Goal: Find specific page/section: Find specific page/section

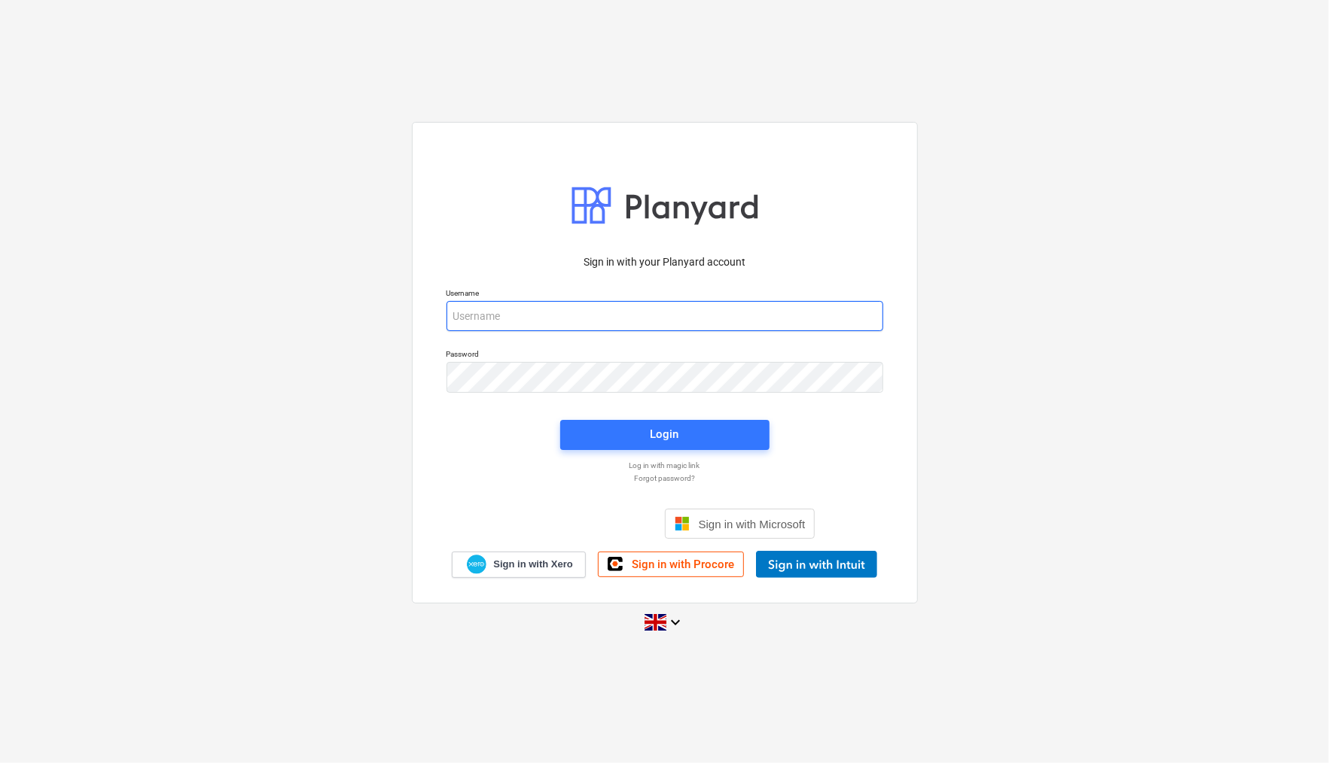
click at [471, 313] on input "email" at bounding box center [664, 316] width 437 height 30
click at [0, 763] on com-1password-button at bounding box center [0, 763] width 0 height 0
type input "[EMAIL_ADDRESS][PERSON_NAME][DOMAIN_NAME]"
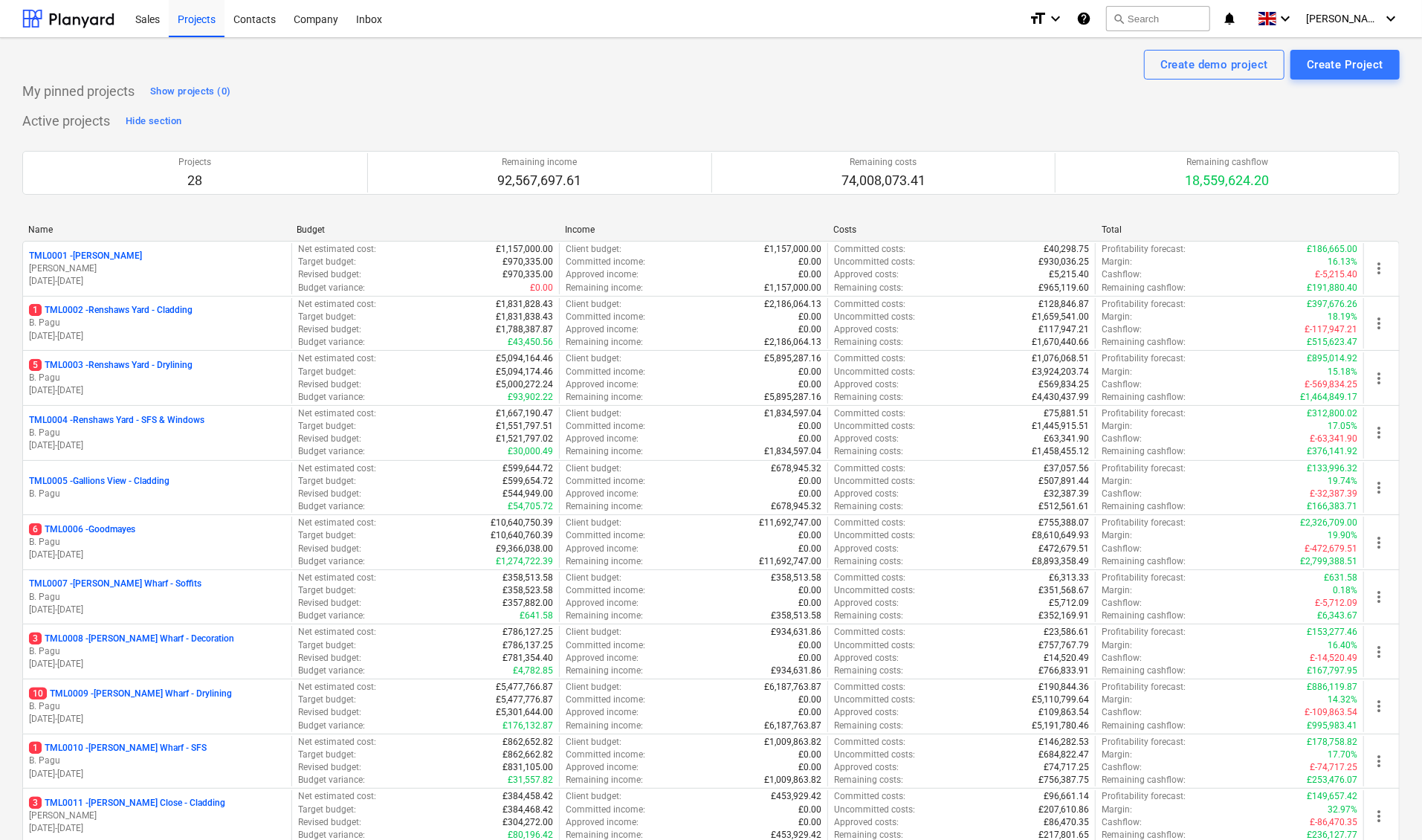
click at [242, 268] on p "[PERSON_NAME]" at bounding box center [157, 268] width 257 height 13
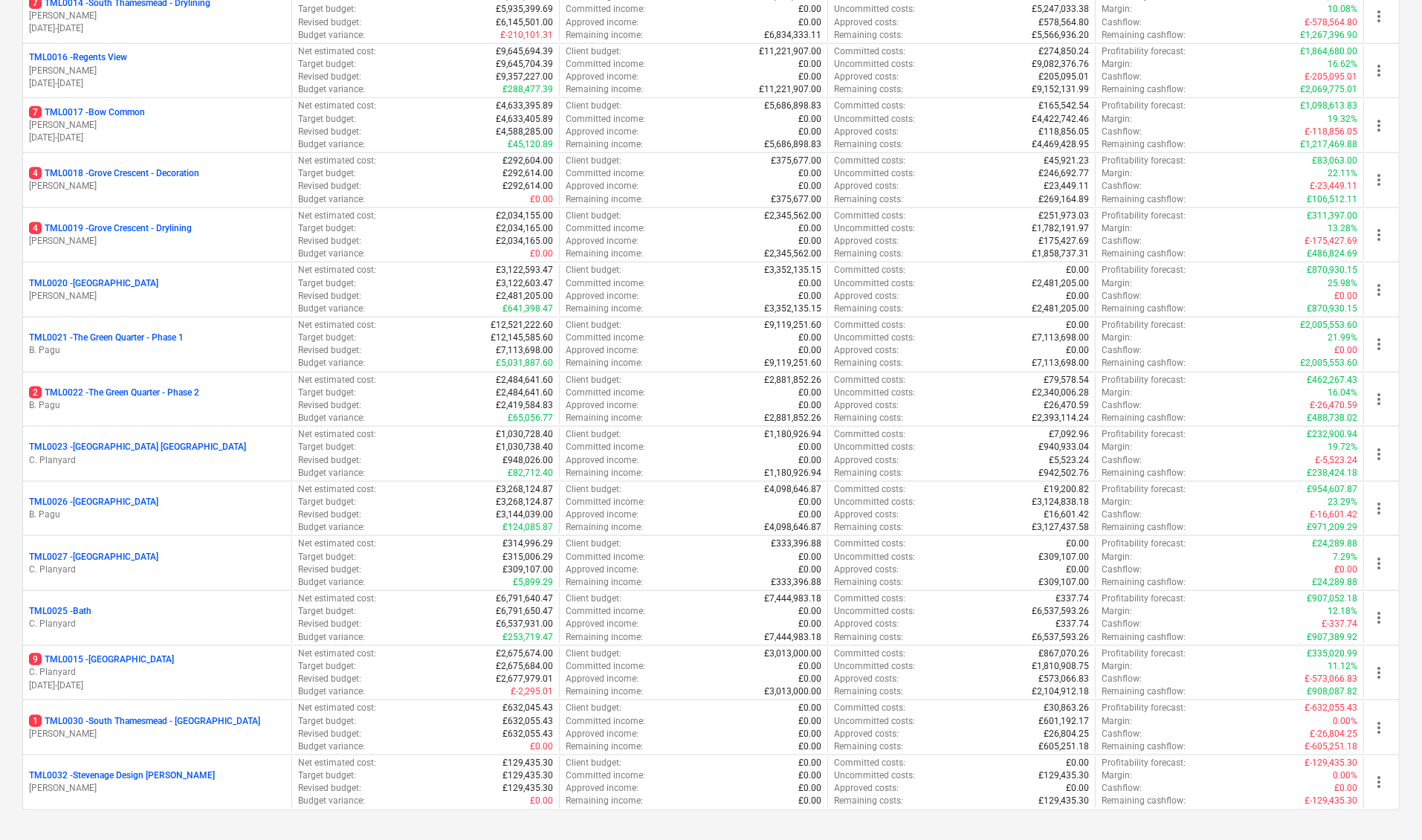
scroll to position [961, 0]
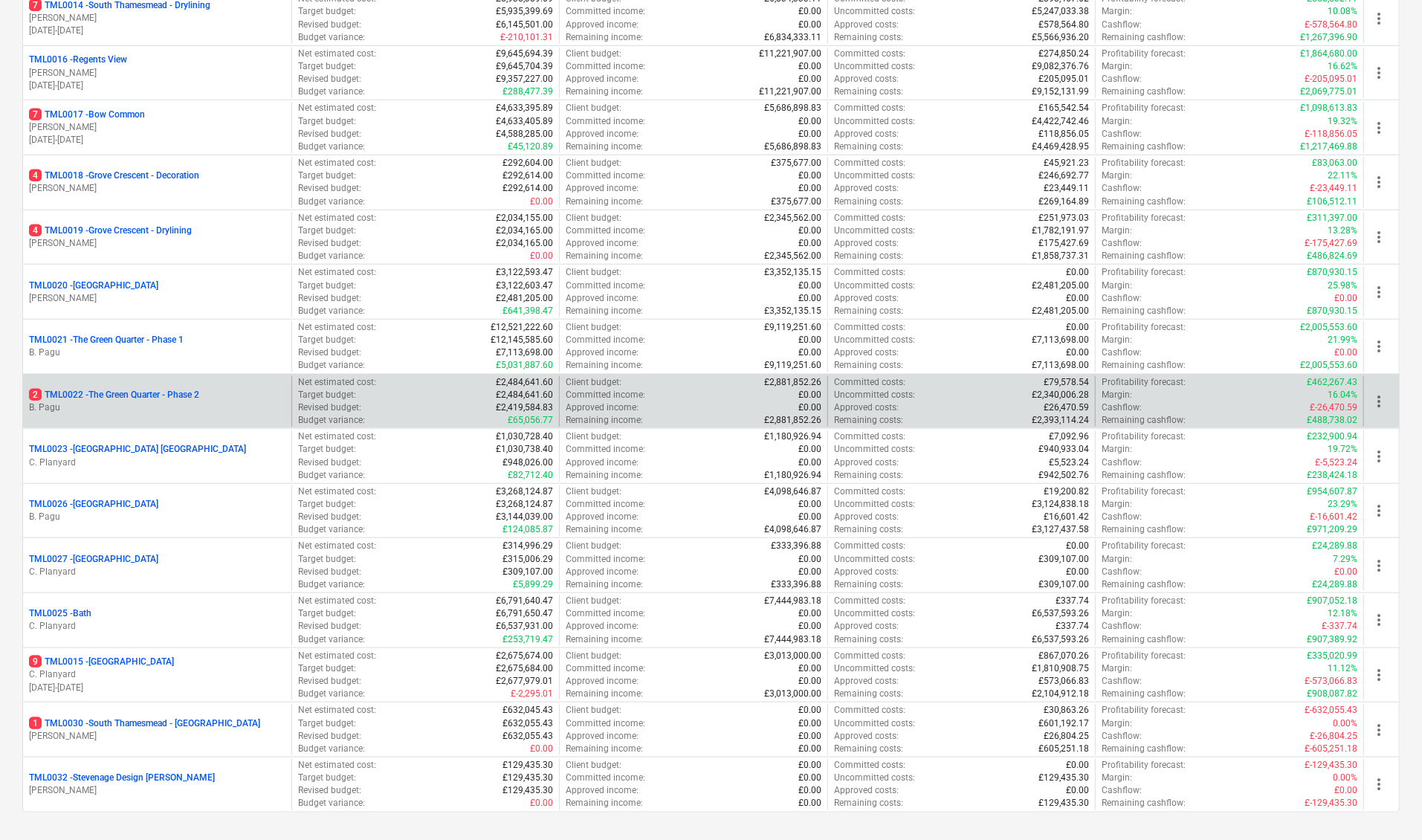
click at [170, 389] on p "2 TML0022 - The Green Quarter - Phase 2" at bounding box center [114, 395] width 170 height 13
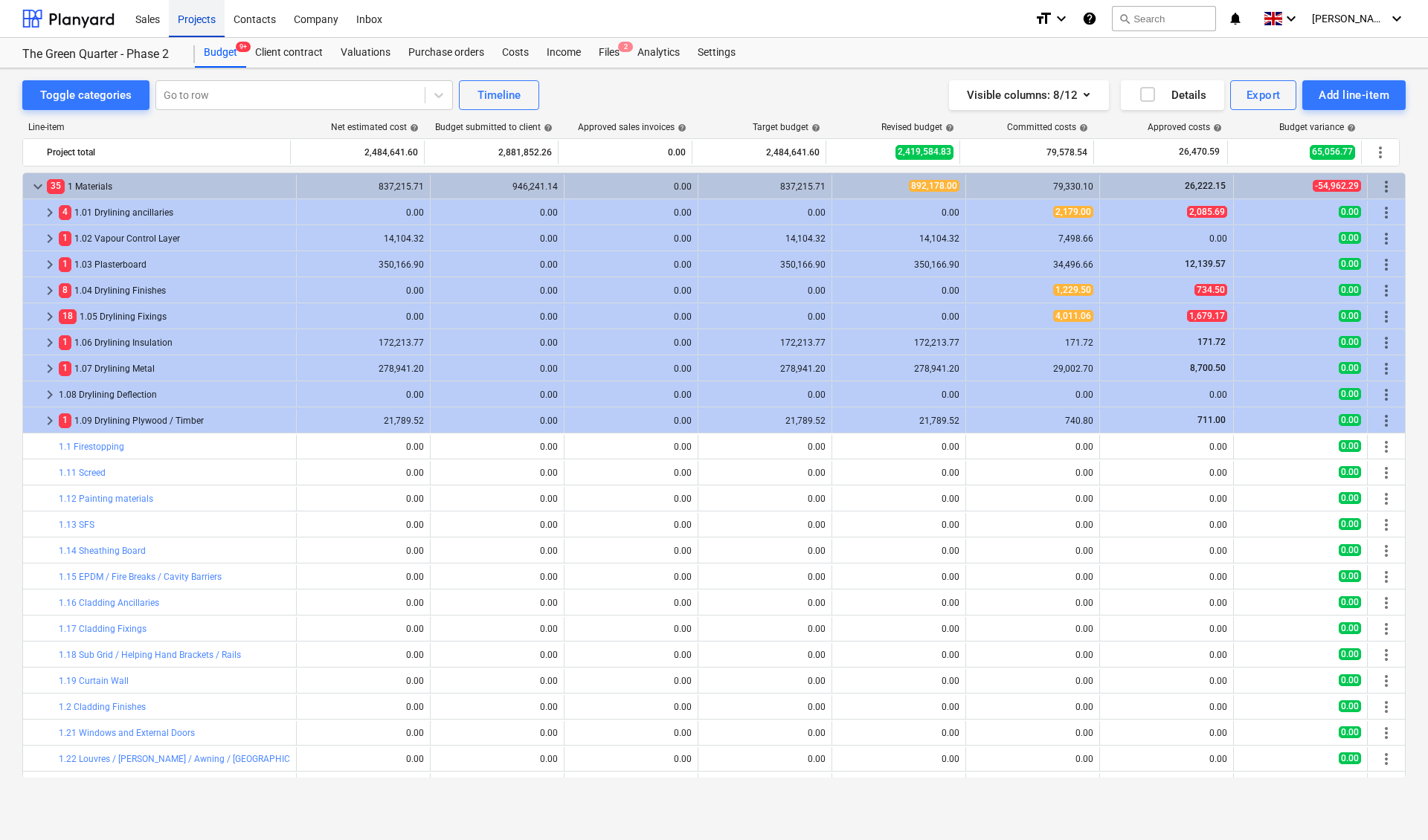
click at [205, 22] on div "Projects" at bounding box center [197, 18] width 55 height 38
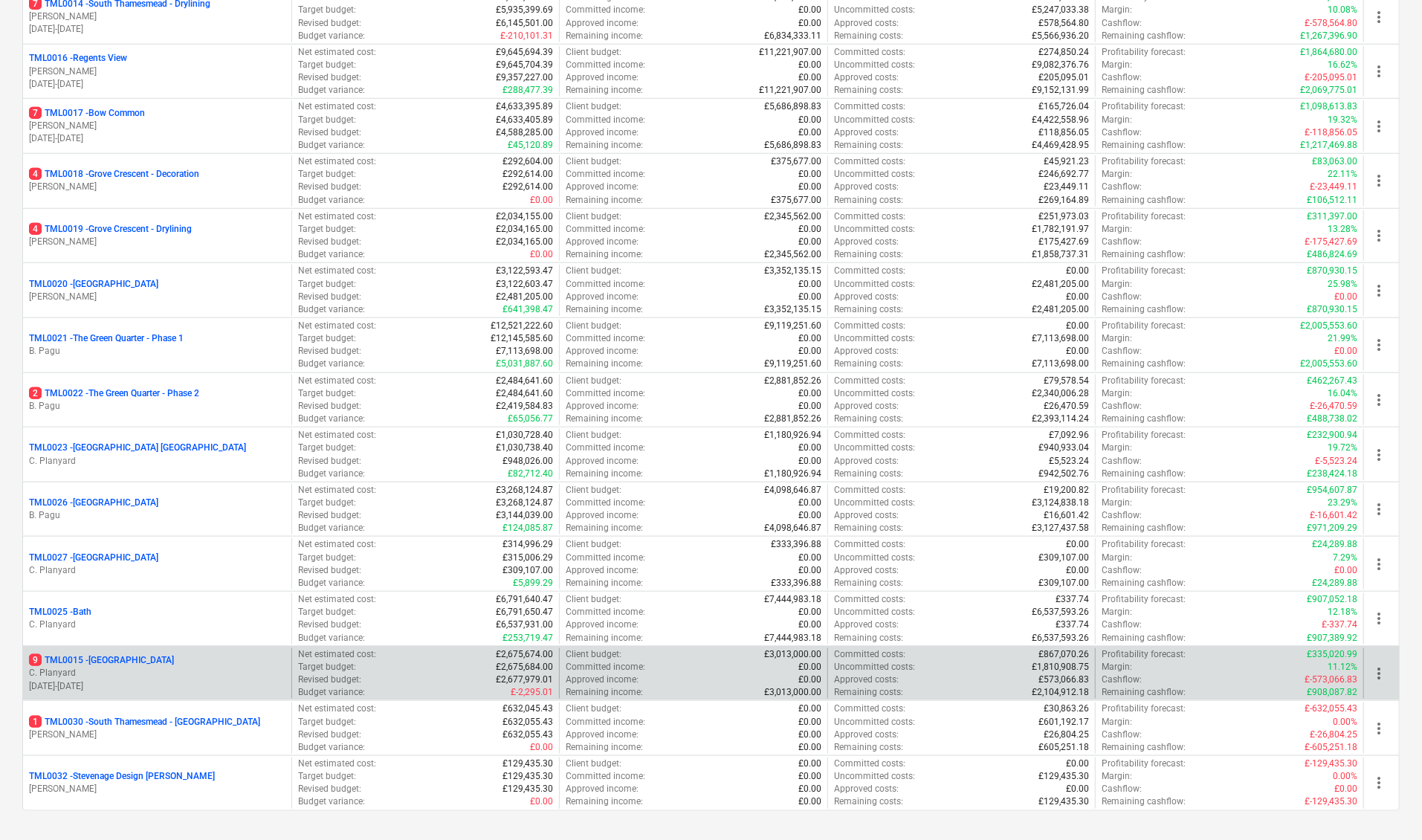
scroll to position [961, 0]
